Goal: Task Accomplishment & Management: Complete application form

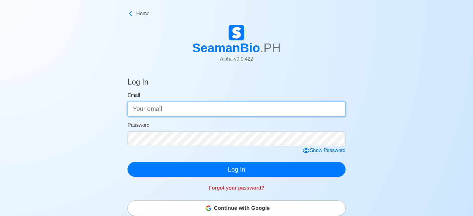
click at [172, 111] on input "Email" at bounding box center [236, 109] width 218 height 15
type input "[EMAIL_ADDRESS][DOMAIN_NAME]"
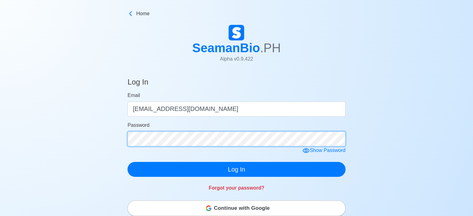
click button "Log In" at bounding box center [236, 169] width 218 height 15
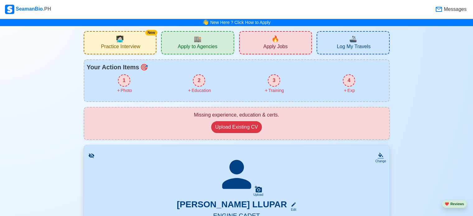
click at [124, 83] on div "1" at bounding box center [124, 80] width 12 height 12
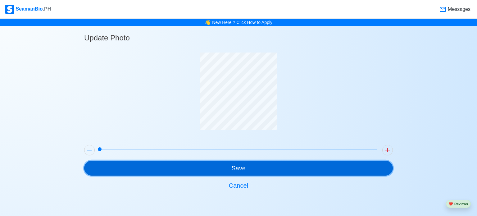
click at [236, 167] on button "Save" at bounding box center [238, 168] width 309 height 15
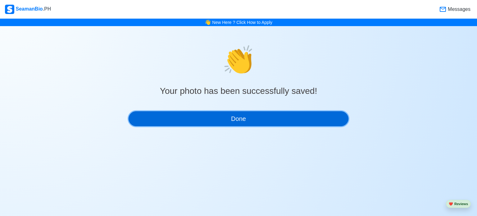
click at [232, 119] on button "Done" at bounding box center [239, 118] width 220 height 15
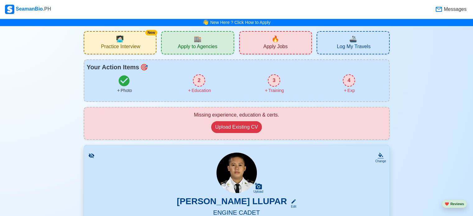
click at [198, 78] on div "2" at bounding box center [199, 80] width 12 height 12
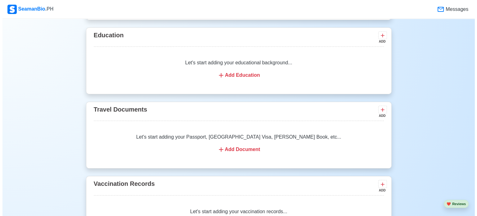
scroll to position [466, 0]
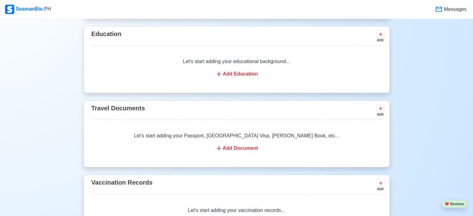
click at [224, 74] on div "Add Education" at bounding box center [236, 73] width 275 height 7
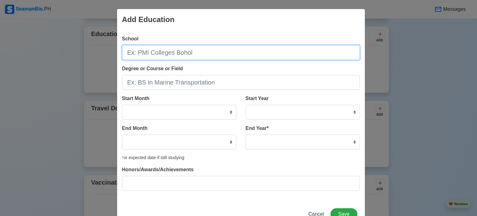
click at [172, 51] on input "School" at bounding box center [241, 52] width 238 height 15
type input "B"
